Goal: Task Accomplishment & Management: Manage account settings

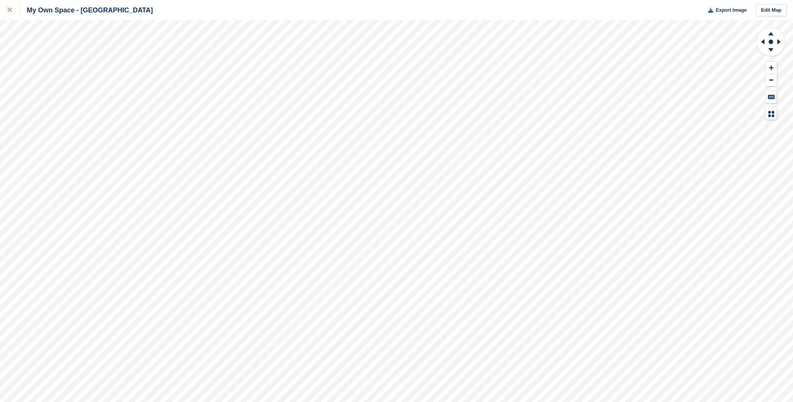
click at [10, 9] on icon at bounding box center [10, 10] width 5 height 5
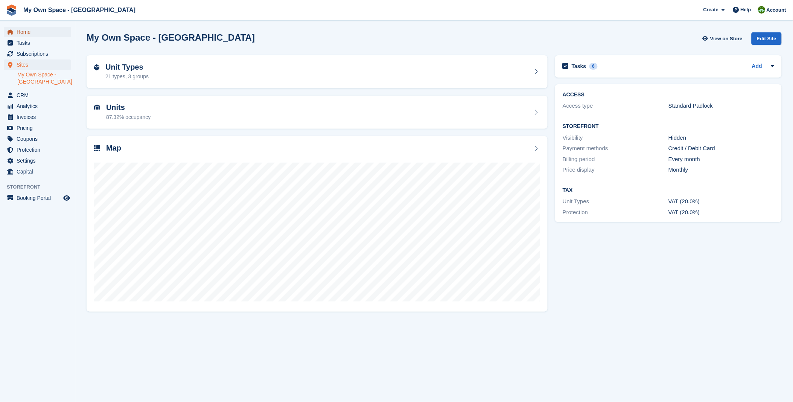
click at [44, 32] on span "Home" at bounding box center [39, 32] width 45 height 11
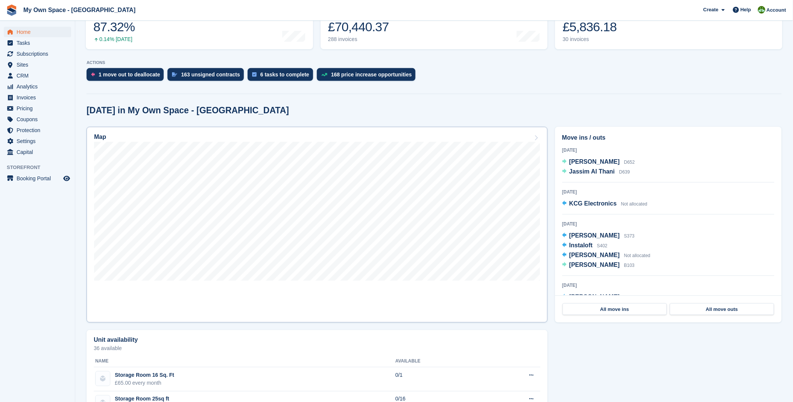
scroll to position [125, 0]
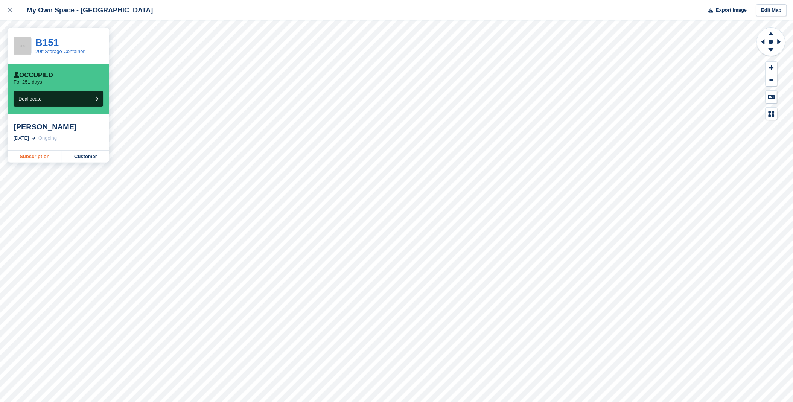
click at [32, 159] on link "Subscription" at bounding box center [35, 157] width 55 height 12
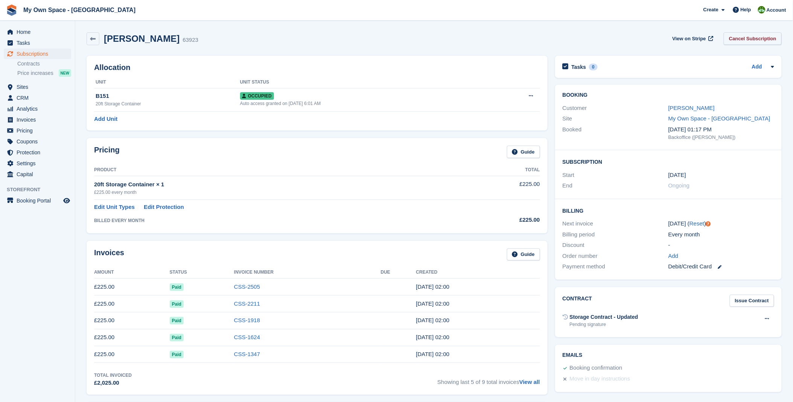
click at [759, 40] on link "Cancel Subscription" at bounding box center [753, 38] width 58 height 12
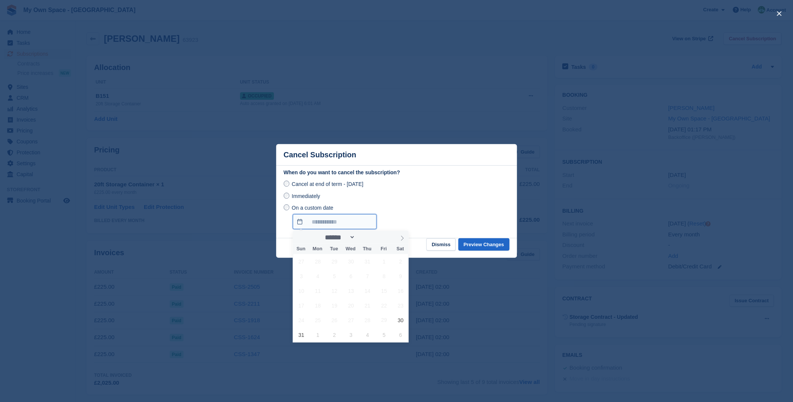
click at [318, 224] on input "On a custom date" at bounding box center [335, 221] width 84 height 15
click at [401, 238] on icon at bounding box center [402, 238] width 5 height 5
select select "*"
click at [384, 280] on span "12" at bounding box center [384, 276] width 15 height 15
type input "**********"
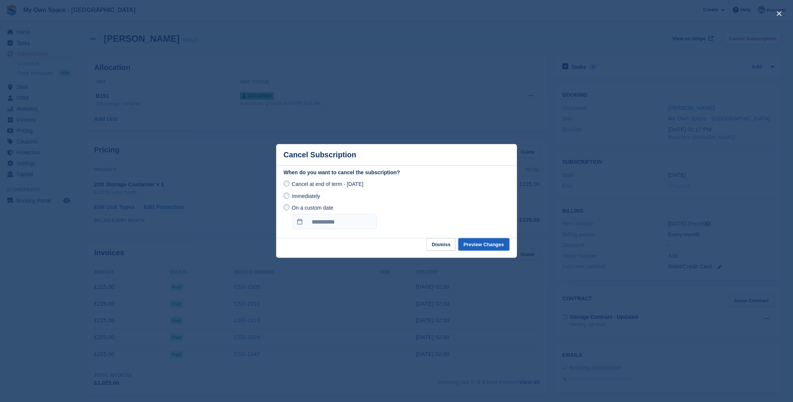
click at [486, 245] on button "Preview Changes" at bounding box center [484, 244] width 51 height 12
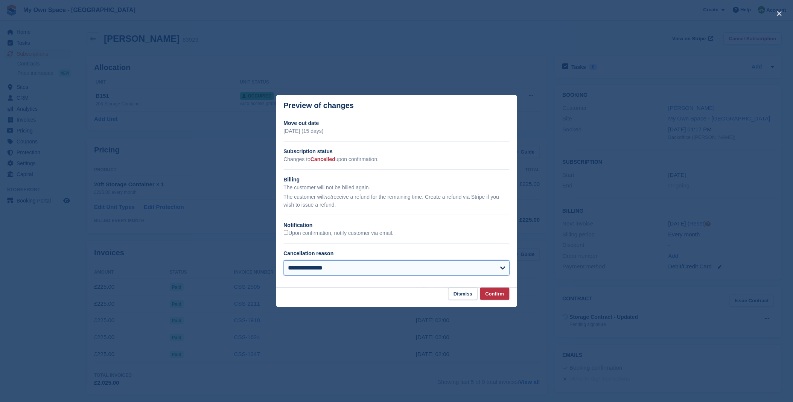
click at [313, 273] on select "**********" at bounding box center [397, 268] width 226 height 15
select select "**********"
click at [284, 261] on select "**********" at bounding box center [397, 268] width 226 height 15
click at [505, 297] on button "Confirm" at bounding box center [494, 294] width 29 height 12
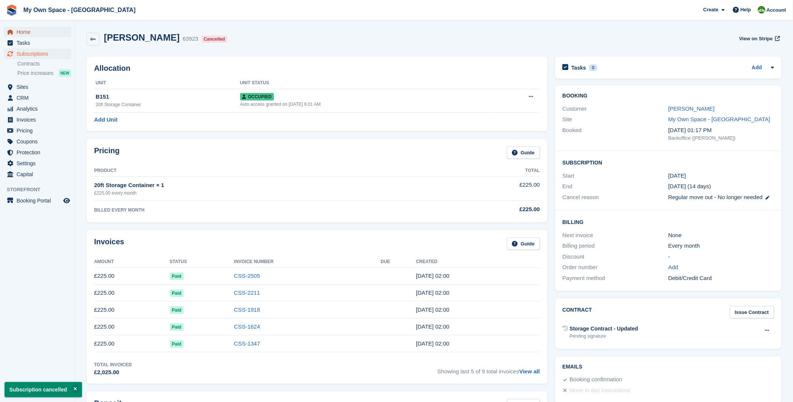
click at [17, 29] on span "Home" at bounding box center [39, 32] width 45 height 11
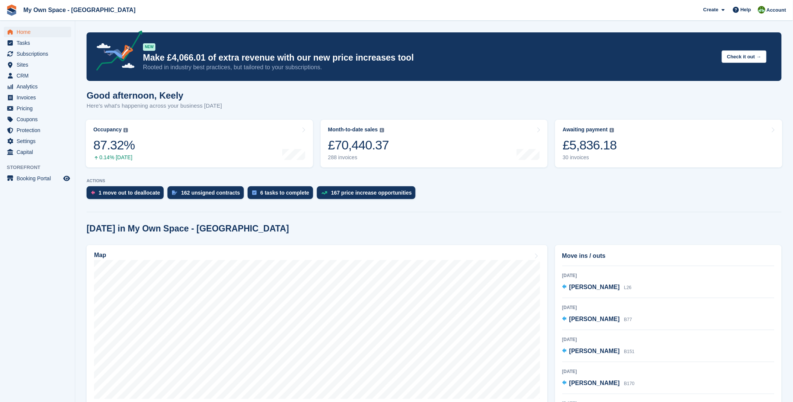
scroll to position [205, 0]
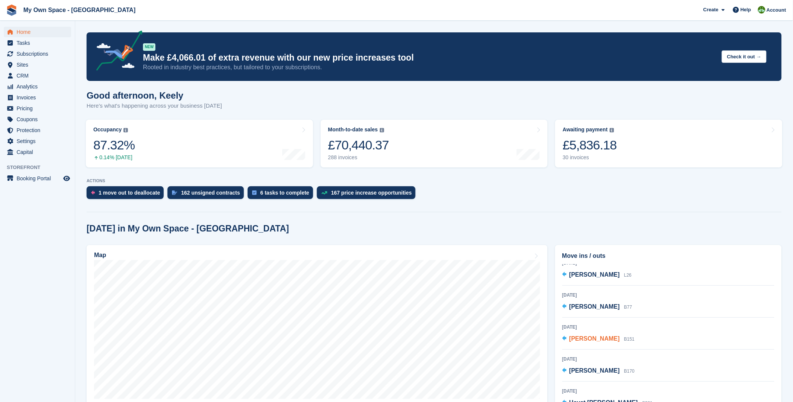
click at [616, 340] on span "[PERSON_NAME]" at bounding box center [595, 338] width 50 height 6
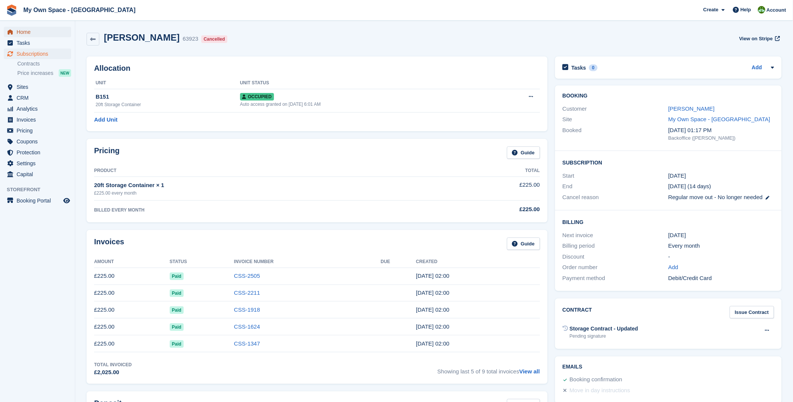
click at [23, 32] on span "Home" at bounding box center [39, 32] width 45 height 11
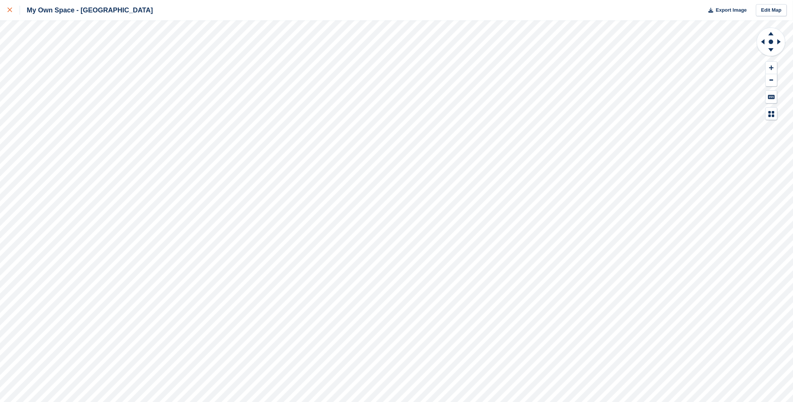
click at [6, 10] on link at bounding box center [10, 10] width 20 height 20
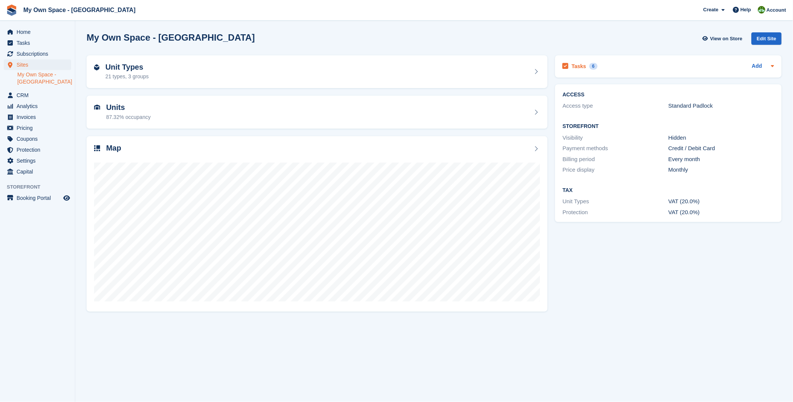
click at [584, 68] on h2 "Tasks" at bounding box center [579, 66] width 15 height 7
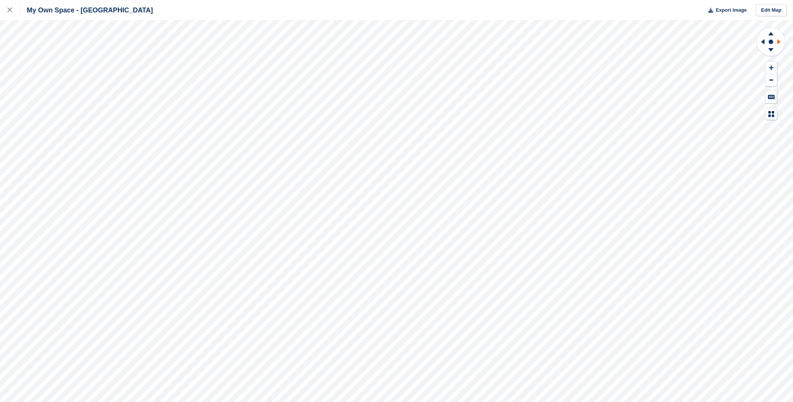
click at [782, 42] on icon at bounding box center [780, 42] width 9 height 20
click at [781, 43] on icon at bounding box center [780, 42] width 9 height 20
click at [773, 39] on rect at bounding box center [771, 41] width 9 height 9
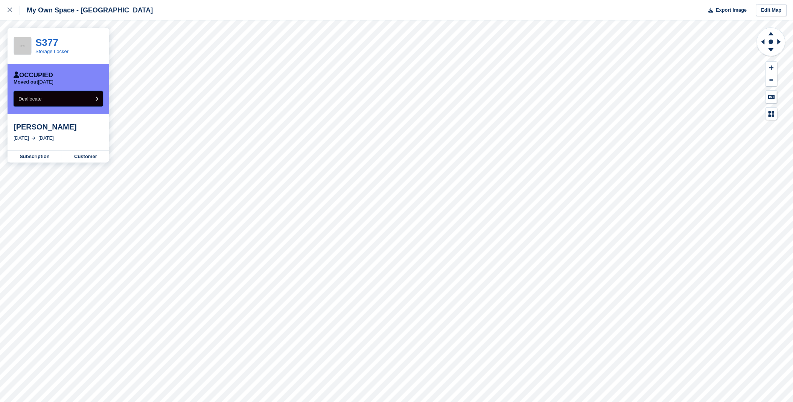
click at [54, 103] on button "Deallocate" at bounding box center [59, 98] width 90 height 15
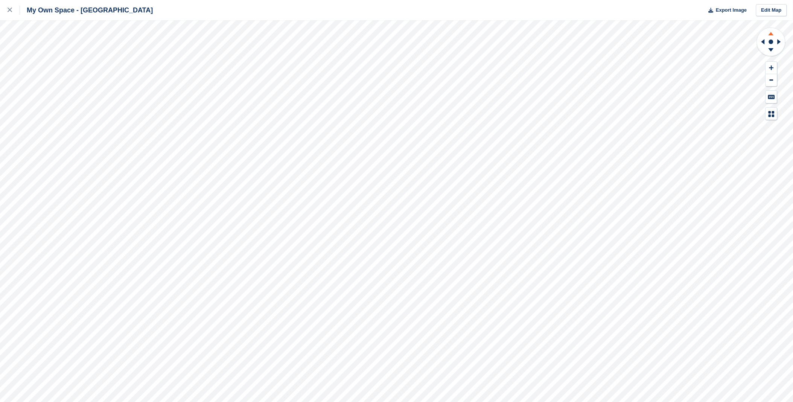
click at [774, 35] on icon at bounding box center [771, 33] width 5 height 3
click at [778, 38] on icon at bounding box center [780, 42] width 9 height 20
click at [764, 43] on icon at bounding box center [763, 41] width 3 height 5
click at [779, 41] on g at bounding box center [780, 42] width 9 height 20
click at [779, 41] on icon at bounding box center [779, 41] width 3 height 5
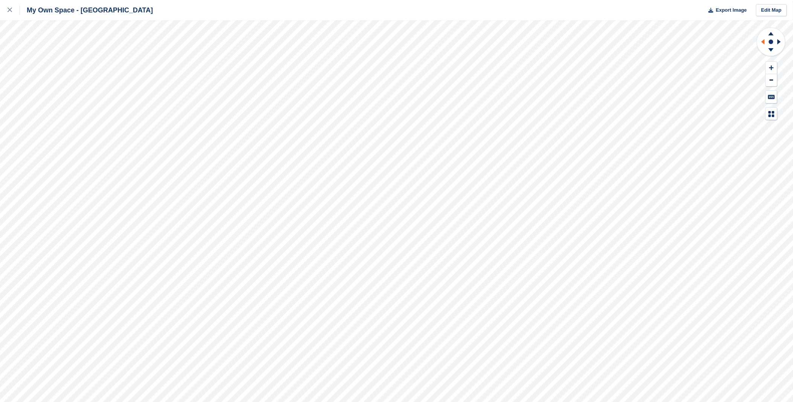
click at [765, 40] on icon at bounding box center [762, 42] width 9 height 20
click at [772, 35] on icon at bounding box center [772, 32] width 20 height 9
click at [775, 50] on icon at bounding box center [772, 50] width 20 height 9
click at [775, 51] on icon at bounding box center [772, 50] width 20 height 9
click at [773, 35] on icon at bounding box center [771, 33] width 5 height 3
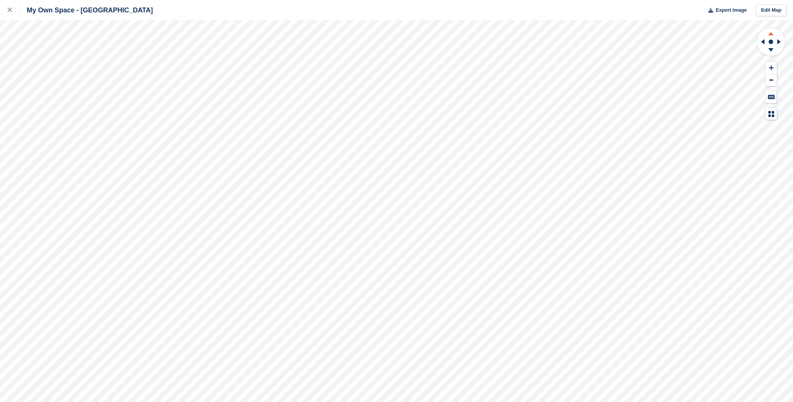
click at [773, 35] on icon at bounding box center [771, 33] width 5 height 3
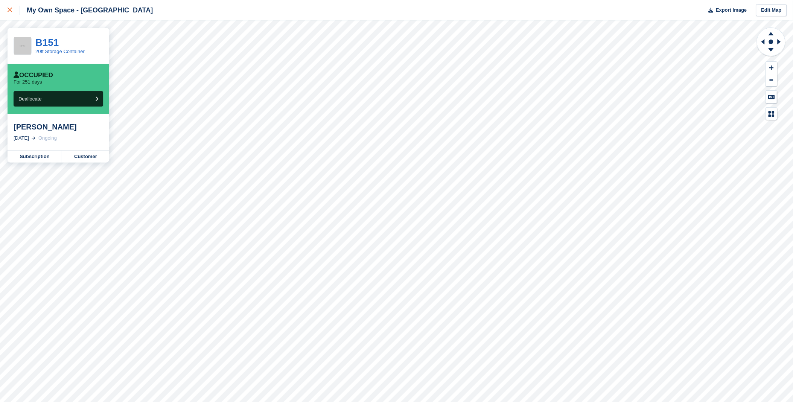
click at [8, 12] on div at bounding box center [14, 10] width 12 height 9
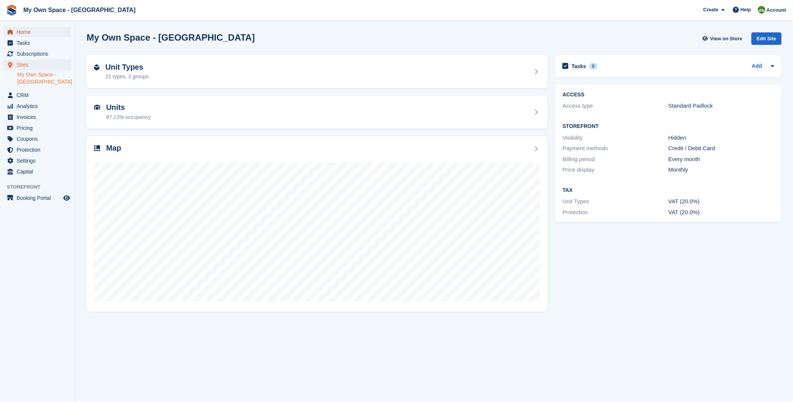
click at [32, 30] on span "Home" at bounding box center [39, 32] width 45 height 11
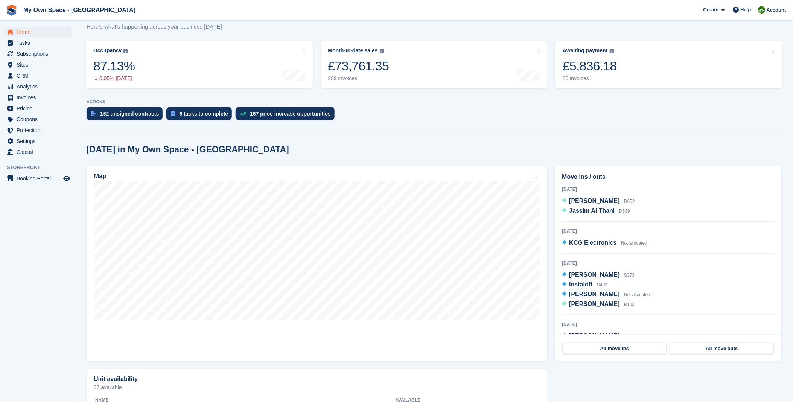
scroll to position [84, 0]
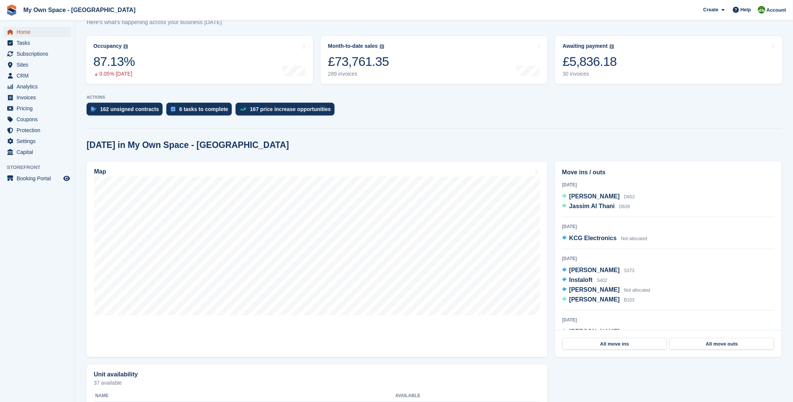
click at [19, 31] on span "Home" at bounding box center [39, 32] width 45 height 11
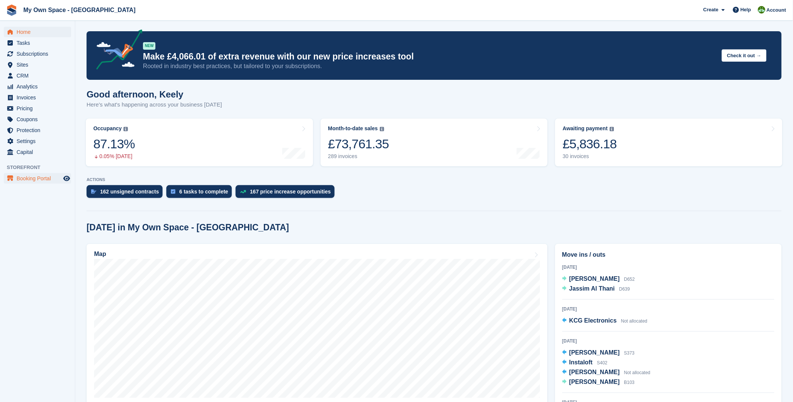
scroll to position [0, 0]
